Goal: Obtain resource: Download file/media

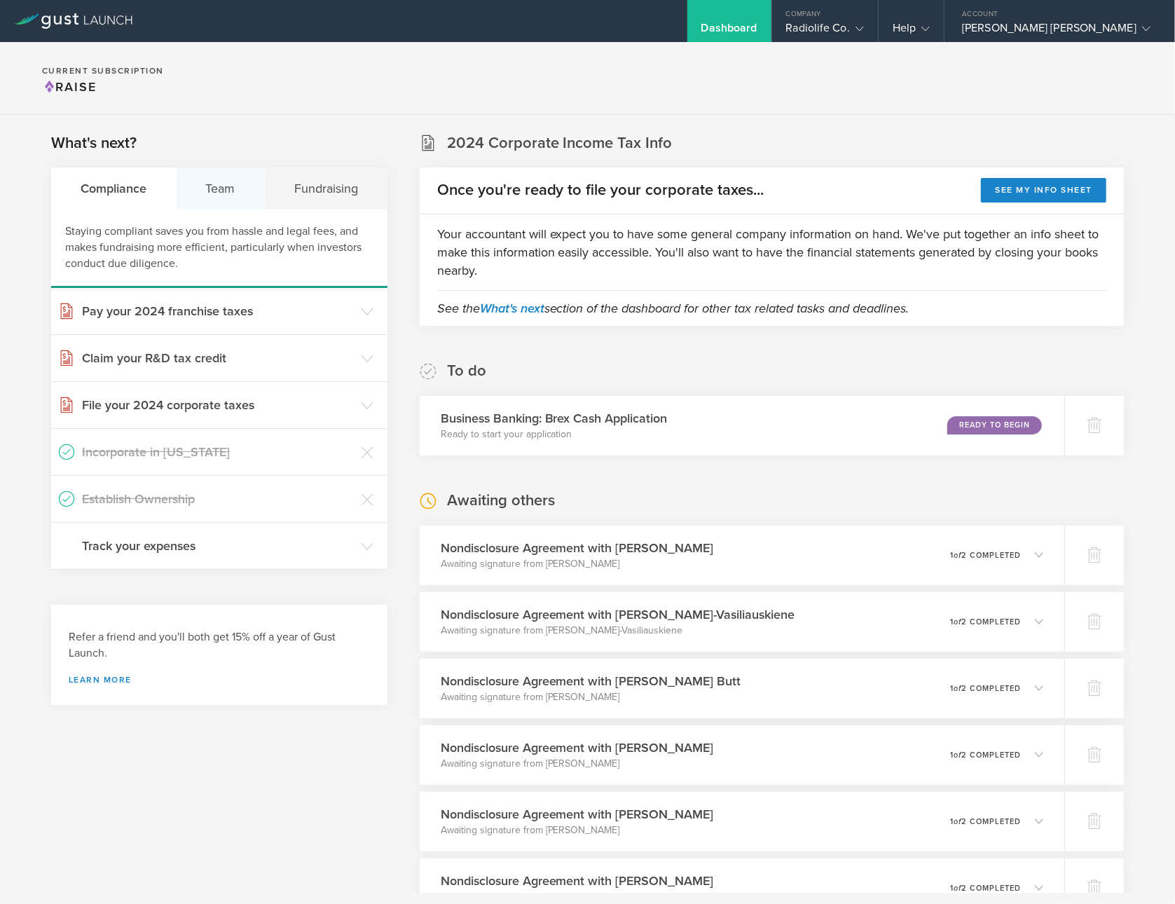
click at [214, 189] on div "Team" at bounding box center [221, 188] width 89 height 42
click at [369, 303] on header "Assign Intellectual Property" at bounding box center [219, 311] width 336 height 46
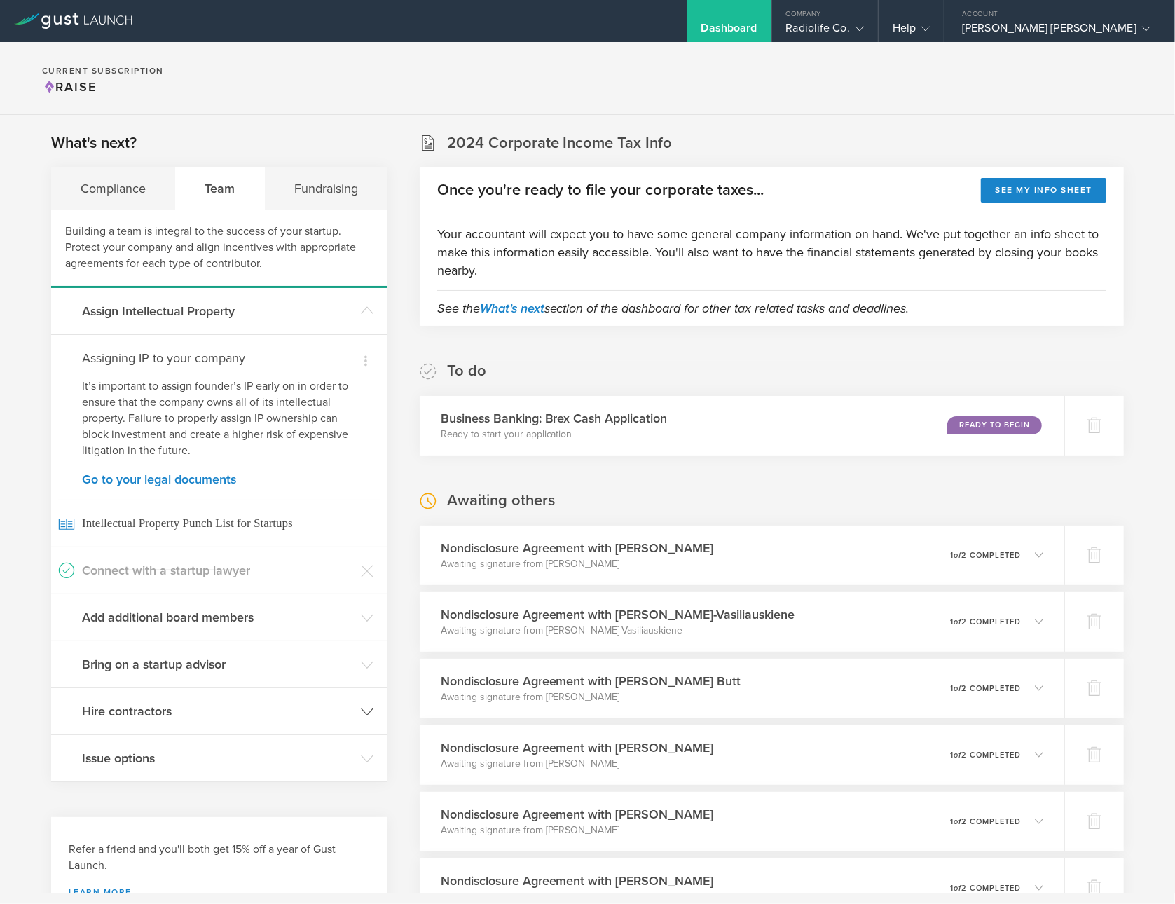
click at [356, 707] on header "Hire contractors" at bounding box center [219, 711] width 336 height 46
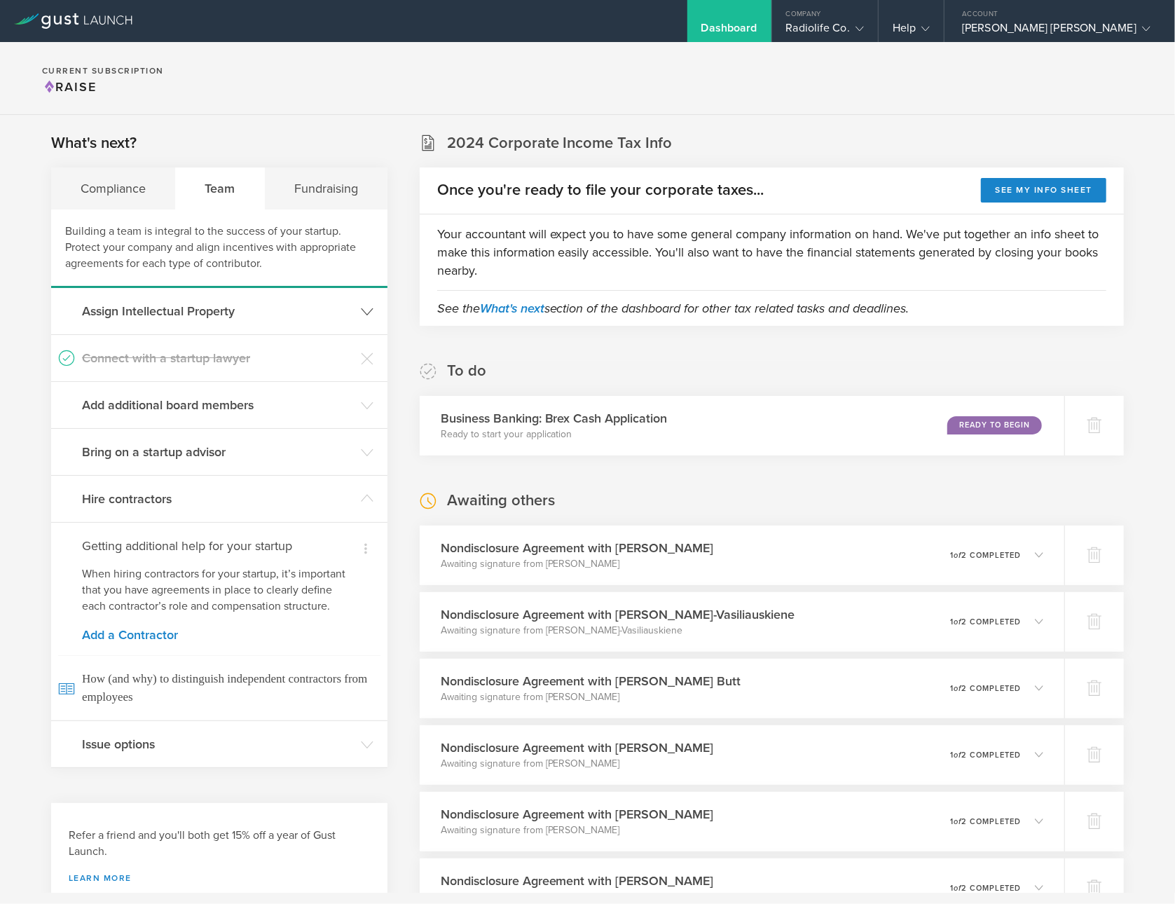
click at [343, 309] on h3 "Assign Intellectual Property" at bounding box center [218, 311] width 272 height 18
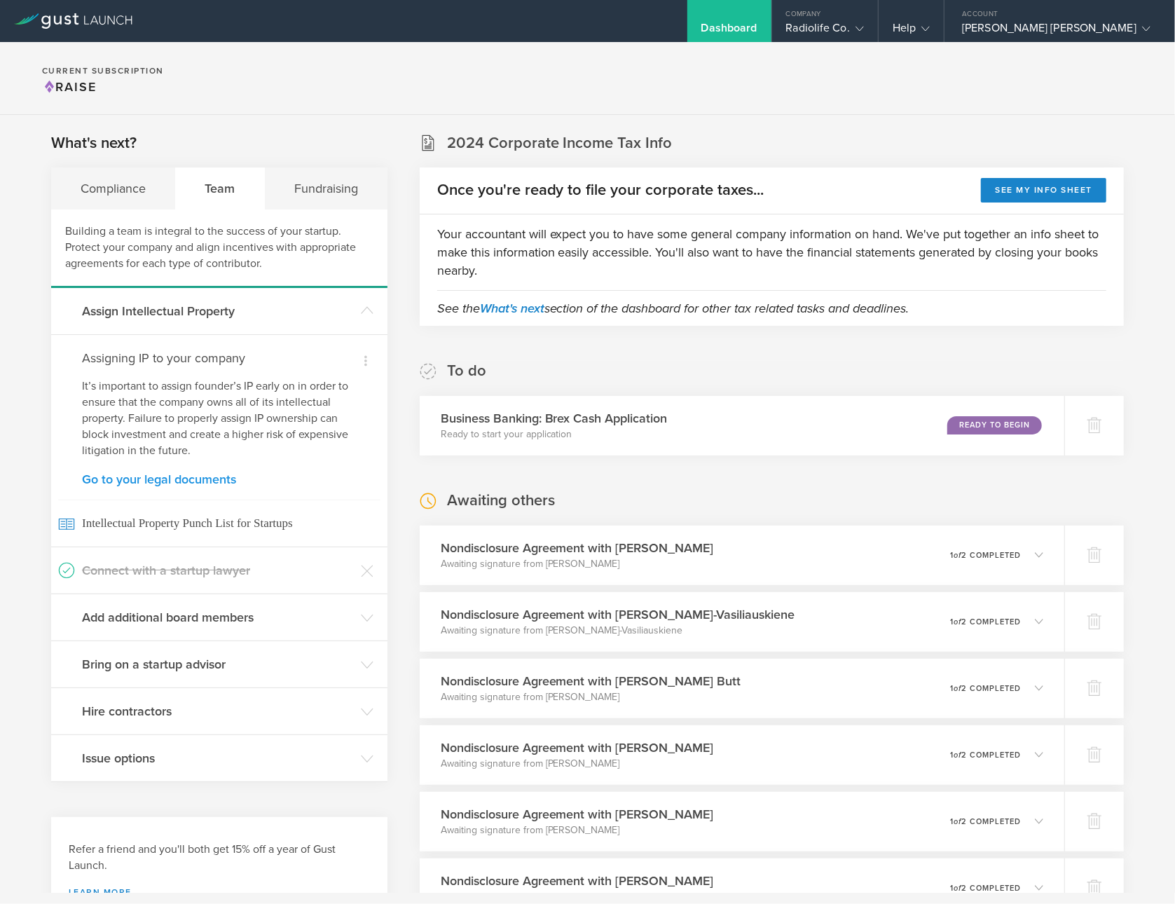
click at [176, 477] on link "Go to your legal documents" at bounding box center [219, 479] width 275 height 13
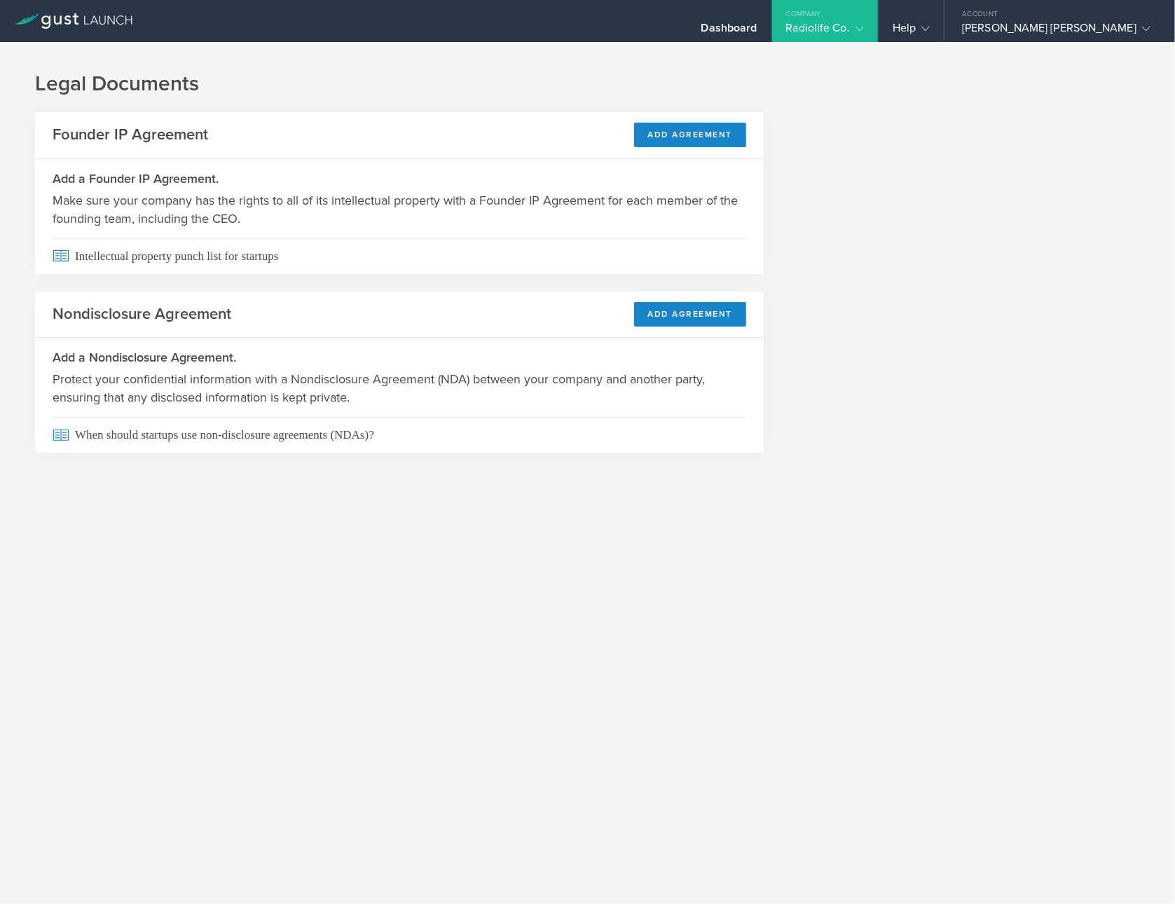
click at [828, 25] on div "Radiolife Co." at bounding box center [825, 31] width 78 height 21
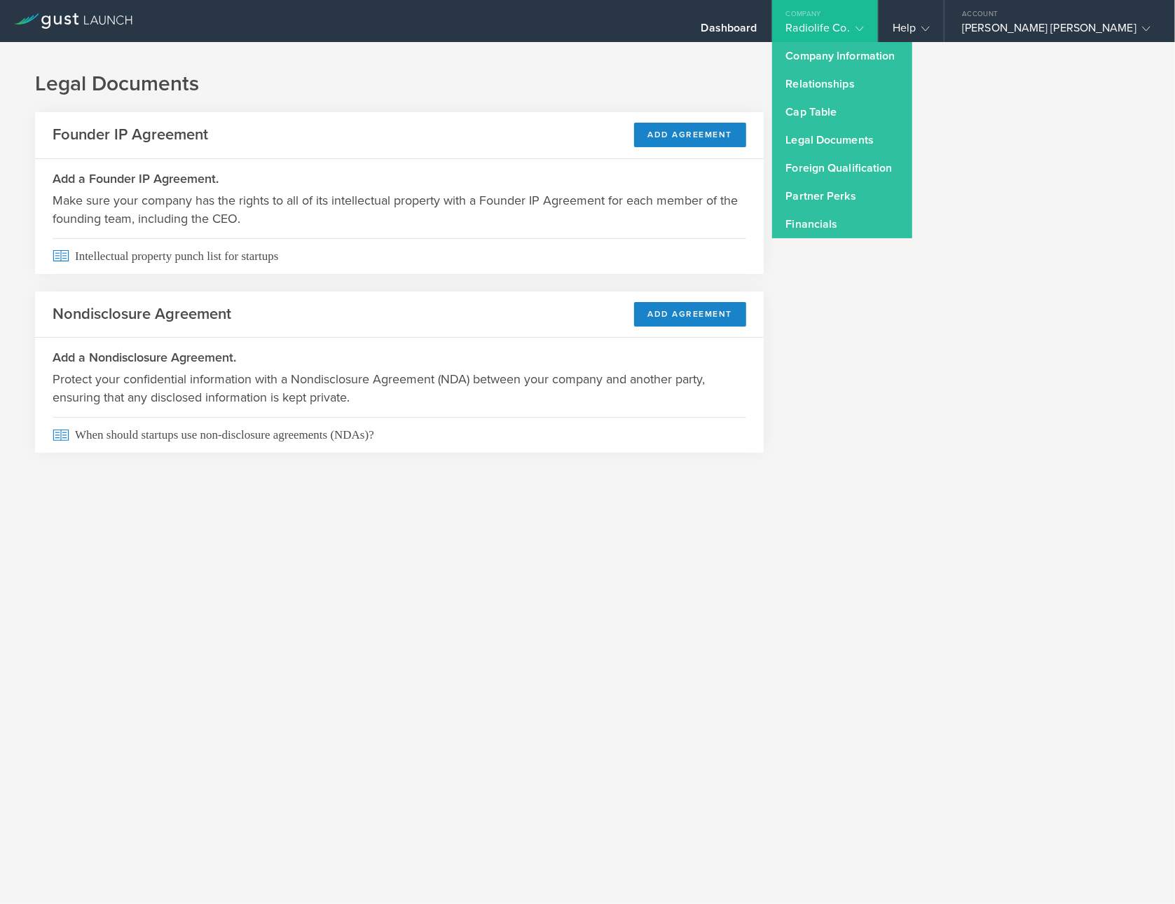
click at [833, 145] on link "Legal Documents" at bounding box center [842, 140] width 140 height 28
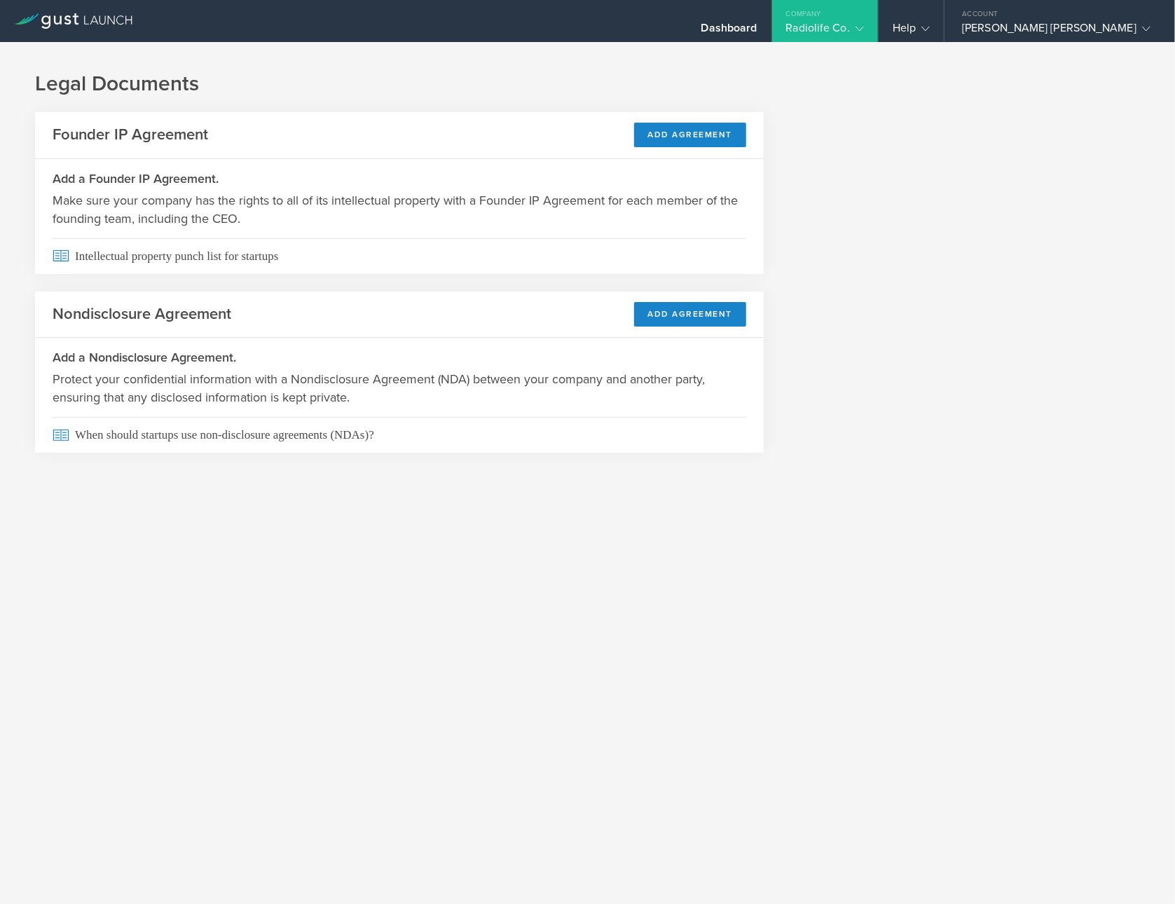
click at [844, 25] on div "Radiolife Co." at bounding box center [825, 31] width 78 height 21
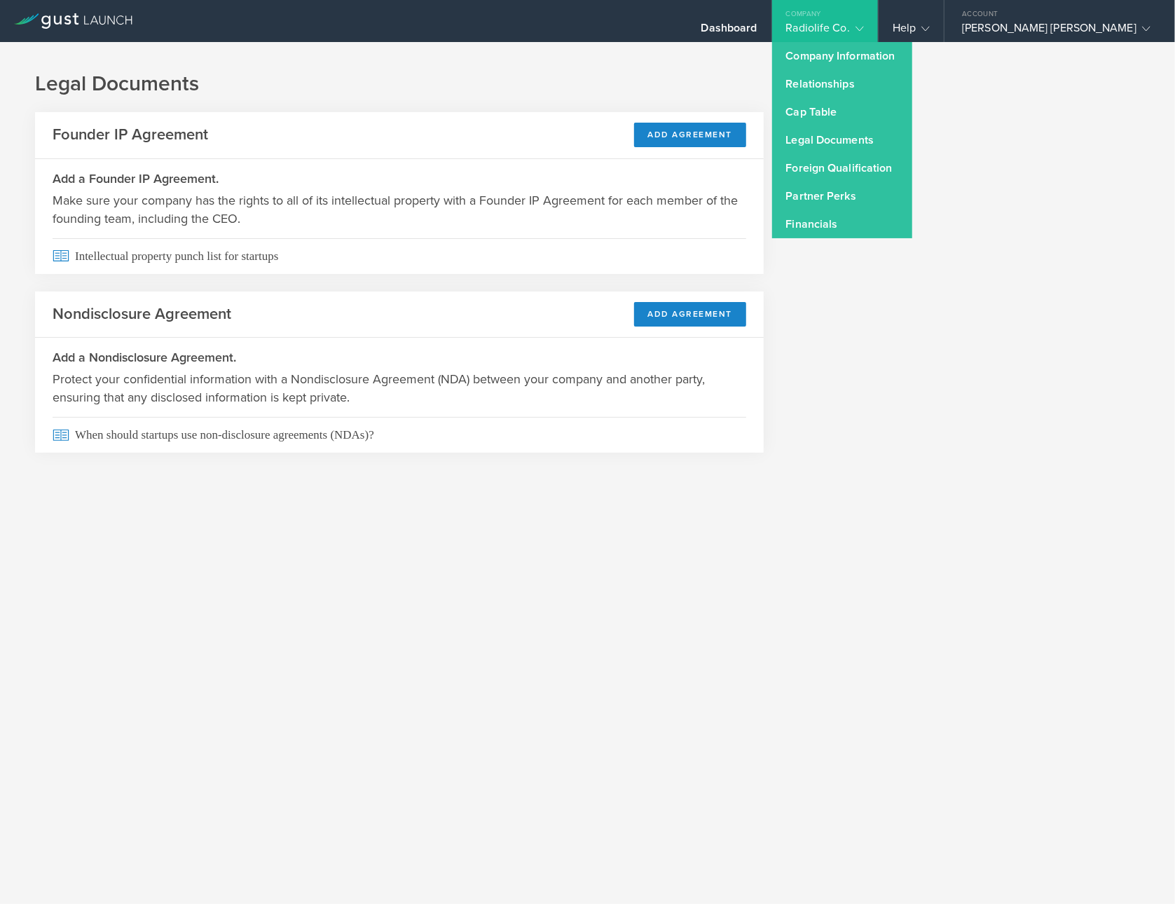
click at [726, 42] on div "Legal Documents Founder IP Agreement Add Agreement Add a Founder IP Agreement. …" at bounding box center [587, 273] width 1175 height 463
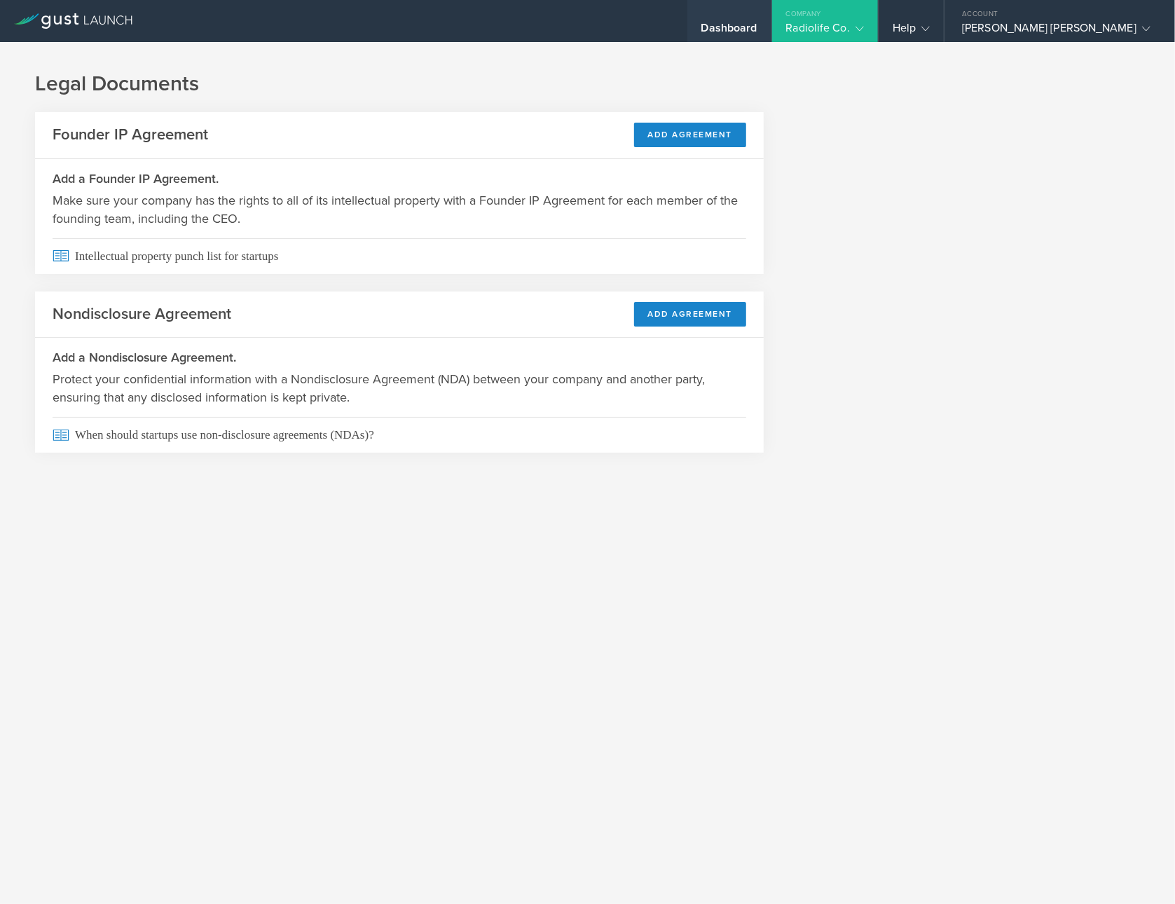
click at [727, 23] on div "Dashboard" at bounding box center [729, 31] width 56 height 21
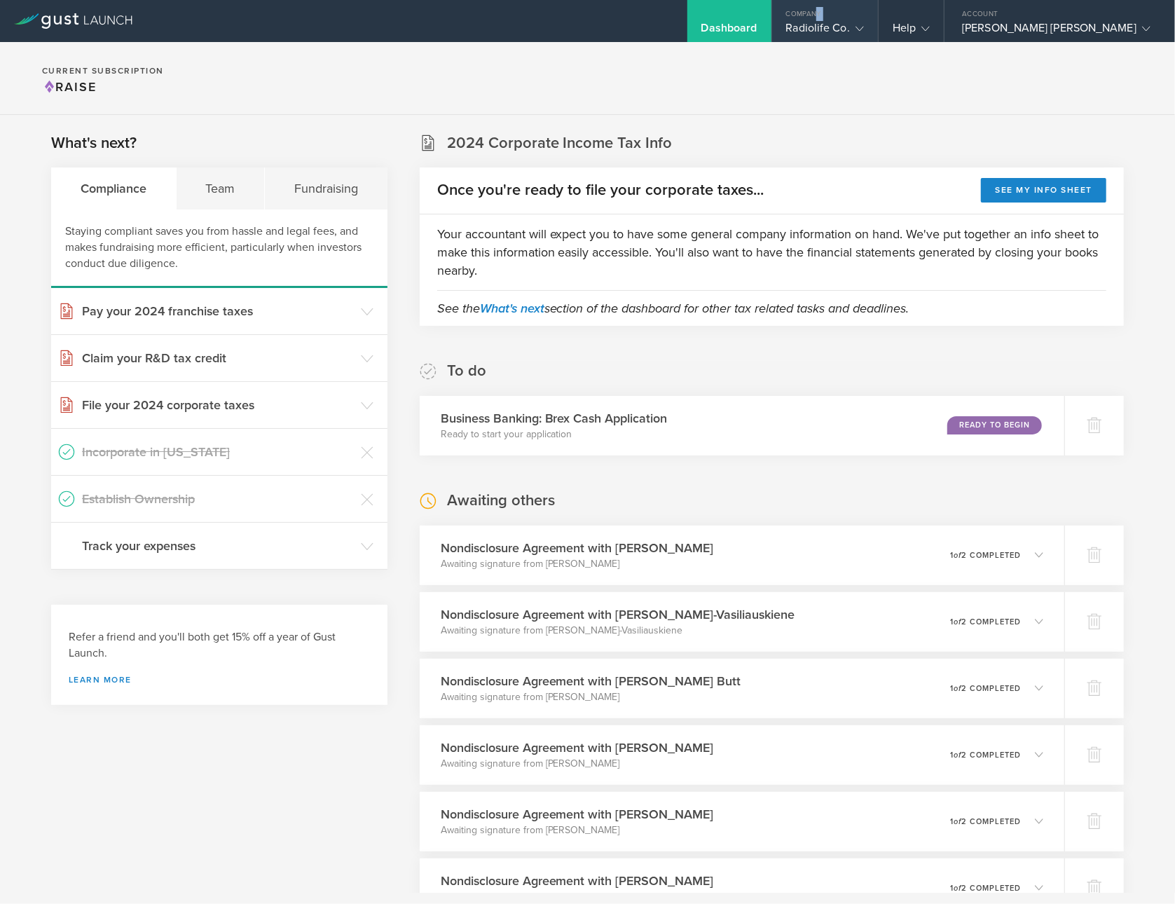
click at [824, 20] on div "Company Radiolife Co." at bounding box center [825, 21] width 106 height 42
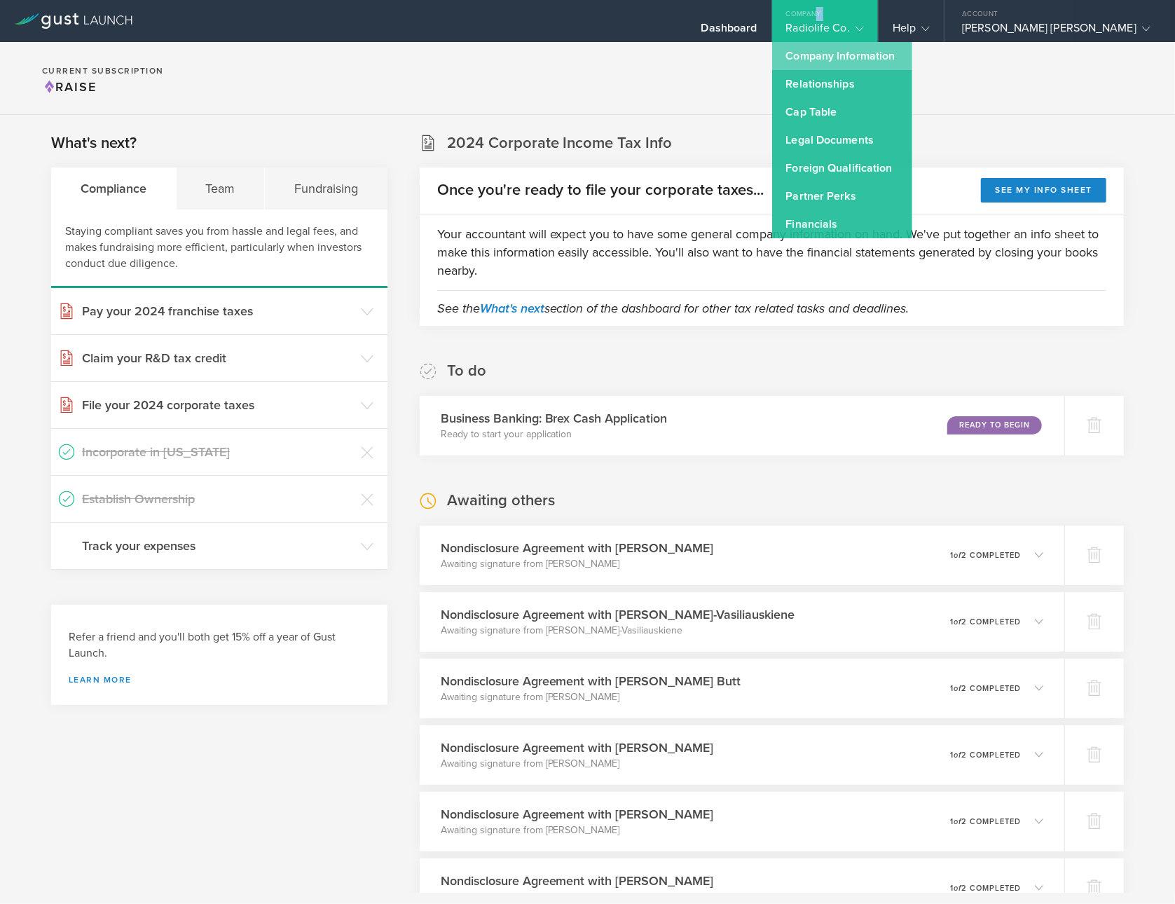
click at [815, 53] on link "Company Information" at bounding box center [842, 56] width 140 height 28
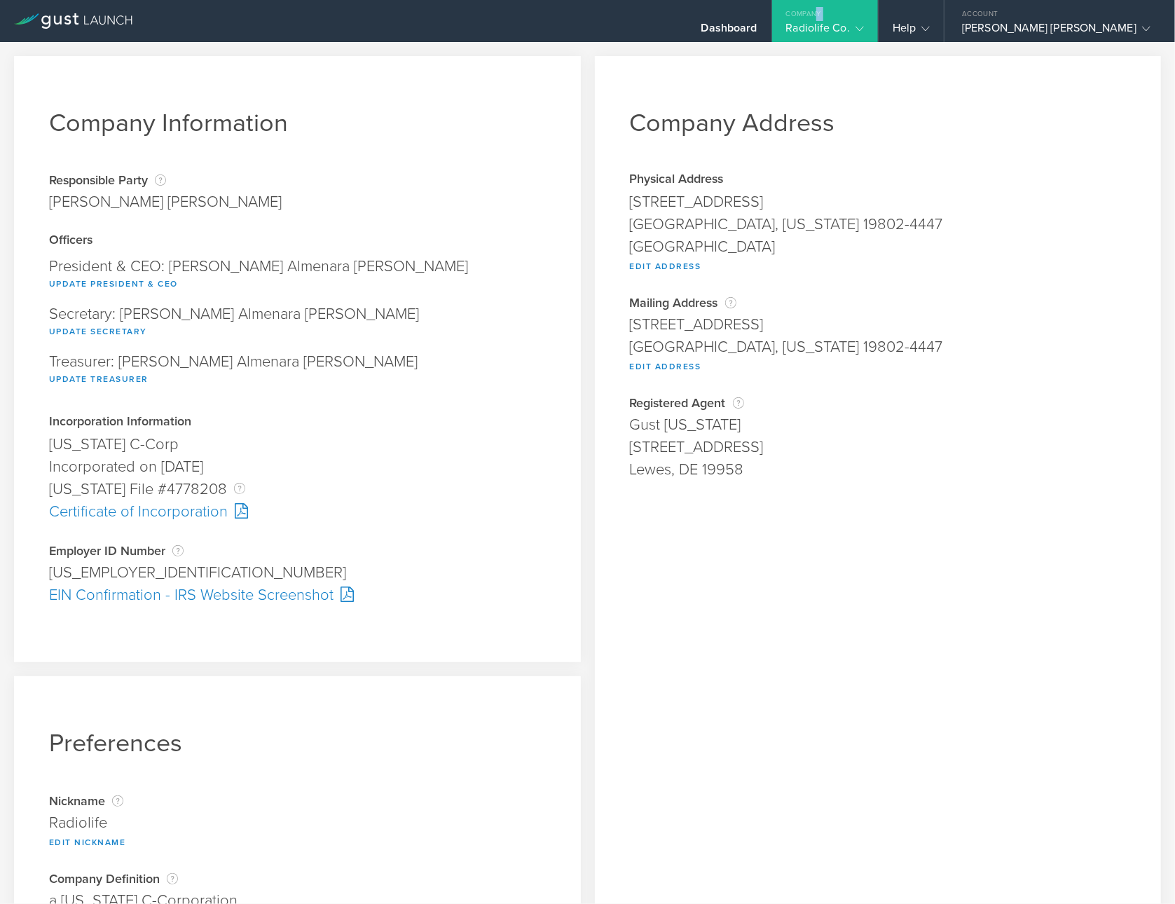
click at [818, 29] on div "Radiolife Co." at bounding box center [825, 31] width 78 height 21
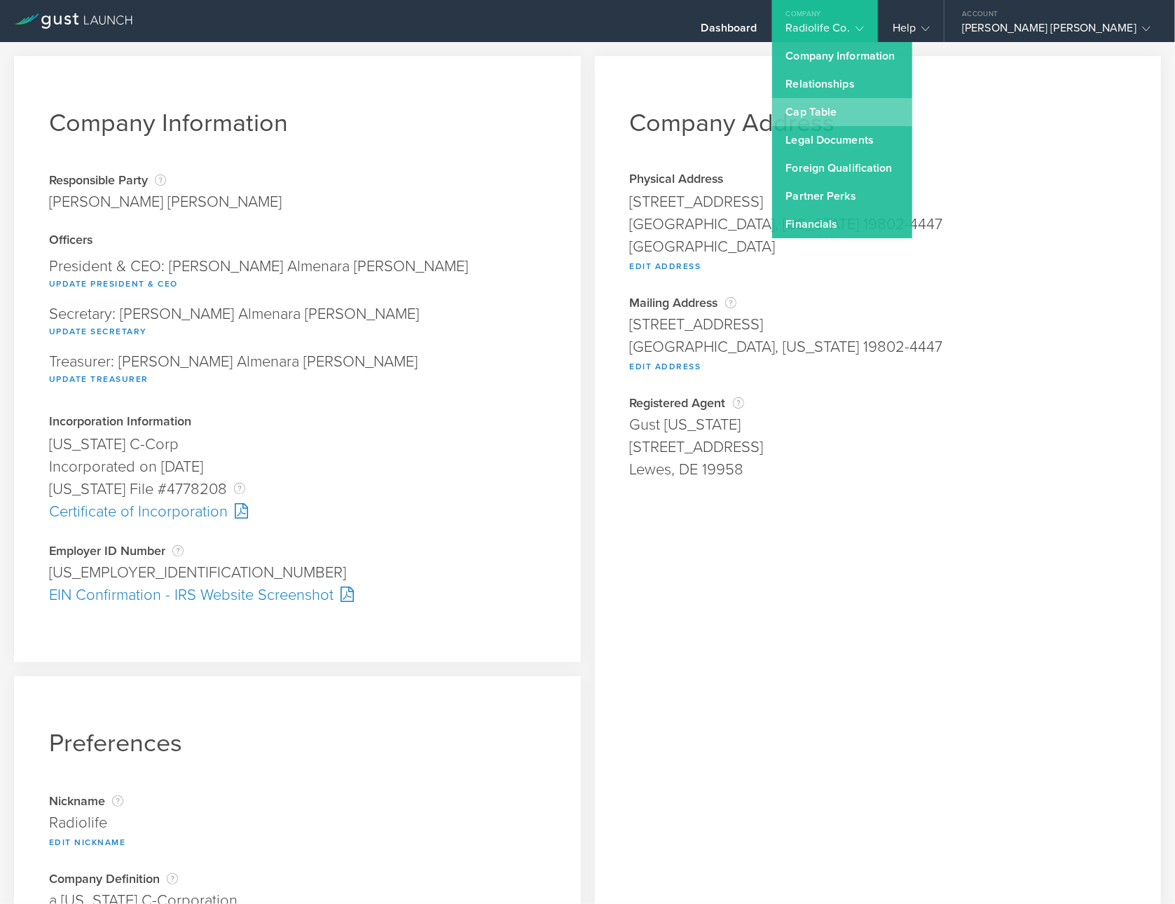
click at [821, 114] on link "Cap Table" at bounding box center [842, 112] width 140 height 28
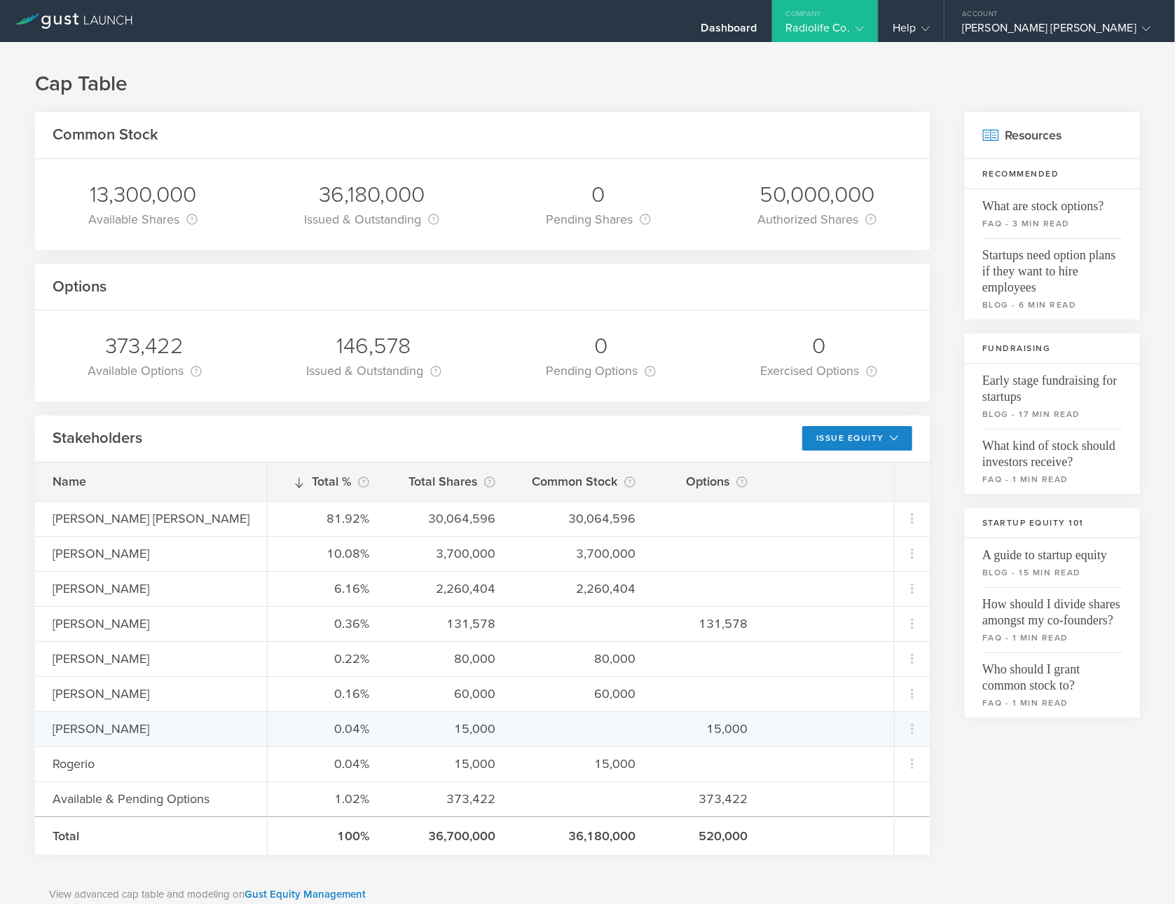
click at [192, 734] on div "[PERSON_NAME]" at bounding box center [169, 729] width 232 height 18
click at [751, 722] on div "0.04% 15,000 15,000" at bounding box center [581, 728] width 626 height 35
click at [916, 733] on icon at bounding box center [912, 728] width 17 height 17
click at [942, 730] on md-backdrop at bounding box center [587, 452] width 1175 height 904
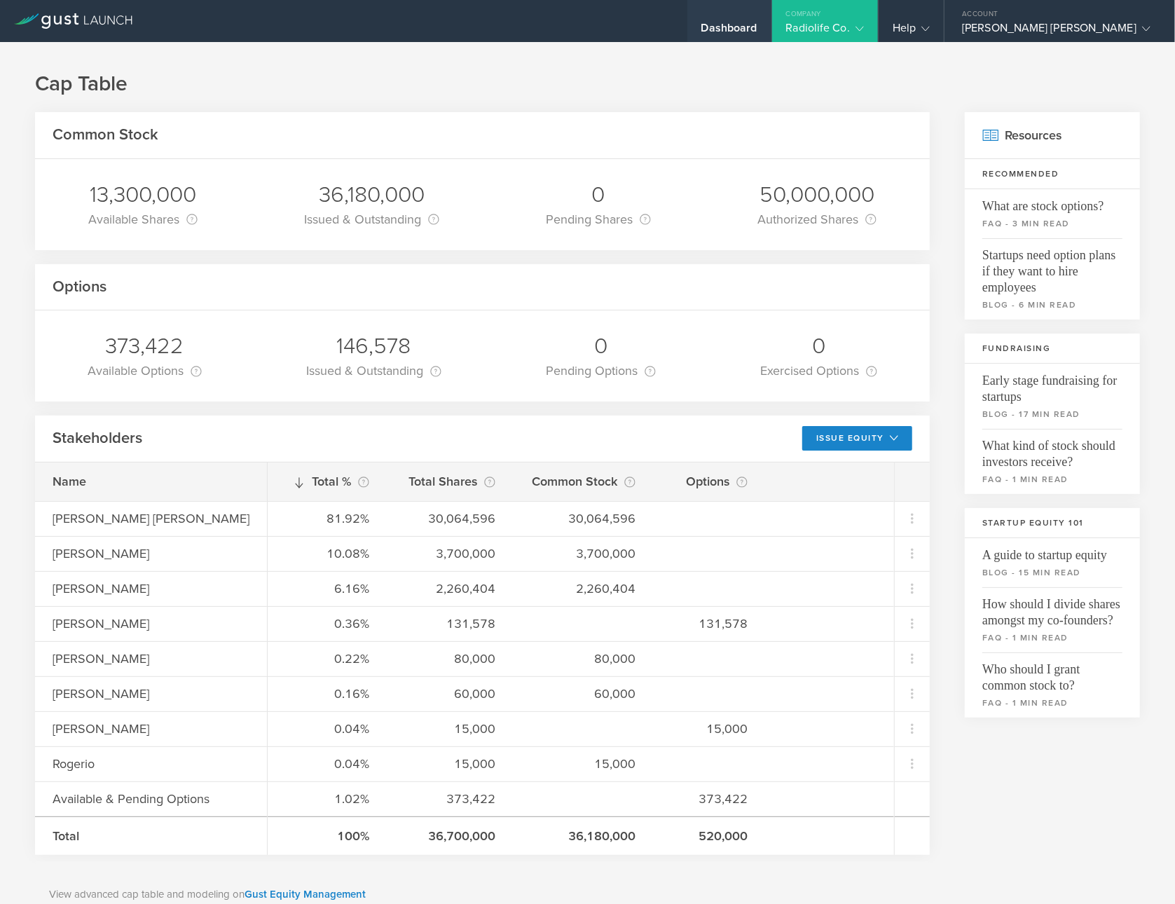
click at [720, 29] on div "Dashboard" at bounding box center [729, 31] width 56 height 21
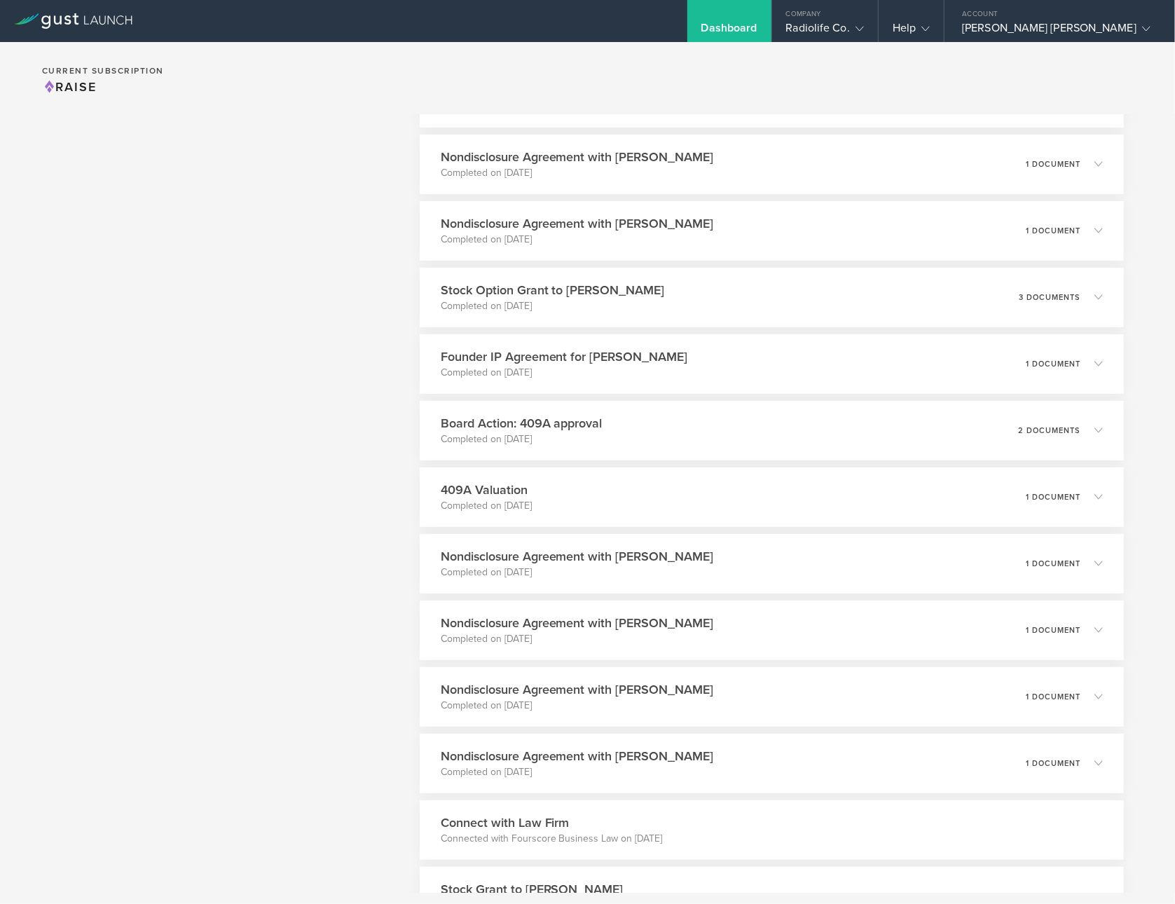
scroll to position [3572, 0]
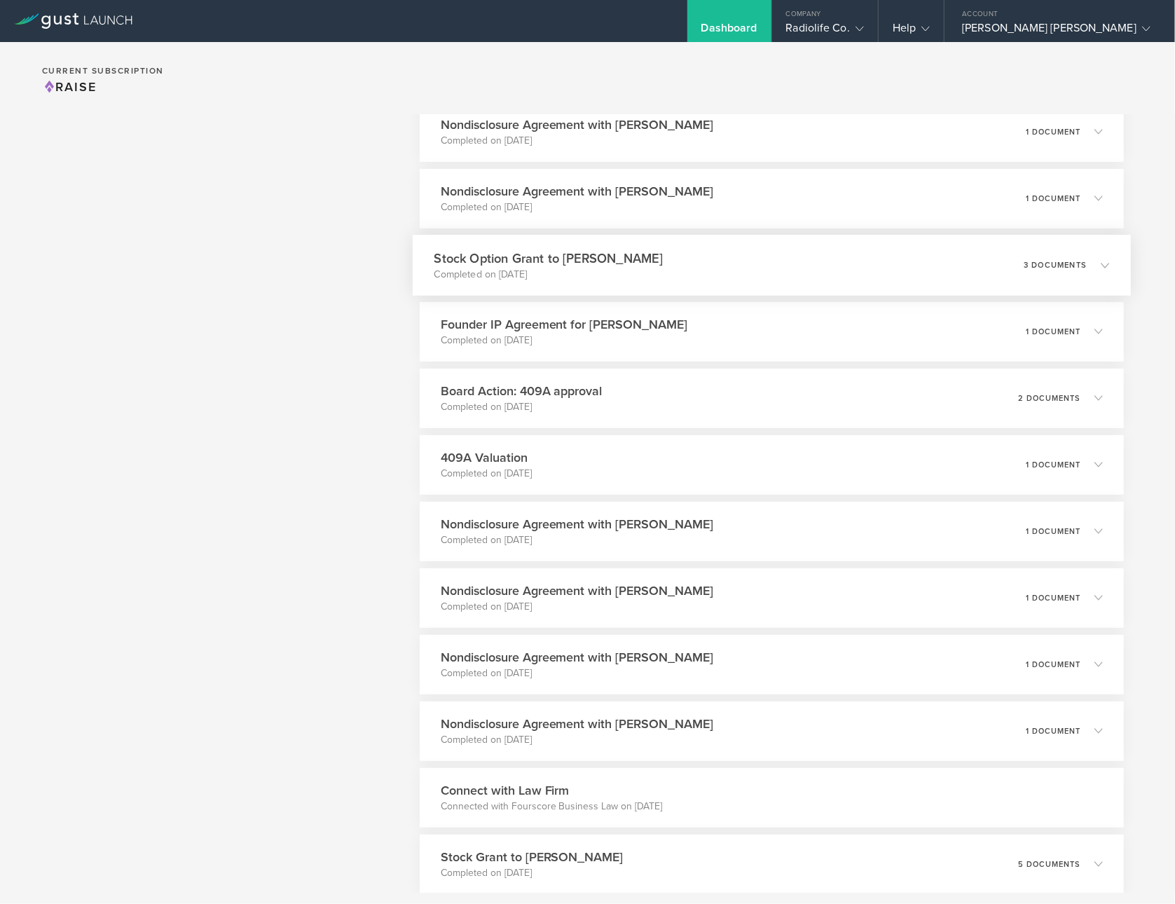
click at [662, 259] on h3 "Stock Option Grant to [PERSON_NAME]" at bounding box center [548, 258] width 228 height 19
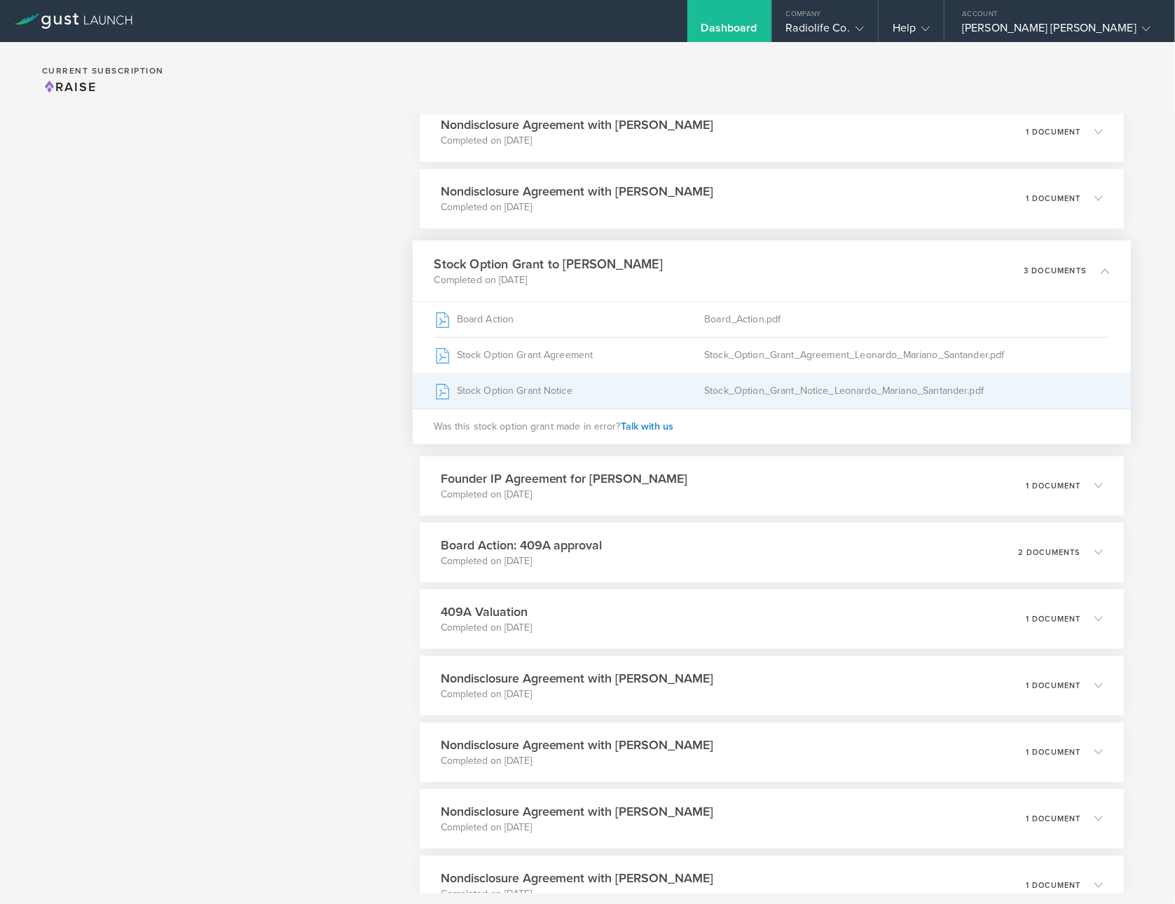
click at [655, 383] on div "Stock Option Grant Notice" at bounding box center [569, 390] width 270 height 35
